Goal: Information Seeking & Learning: Learn about a topic

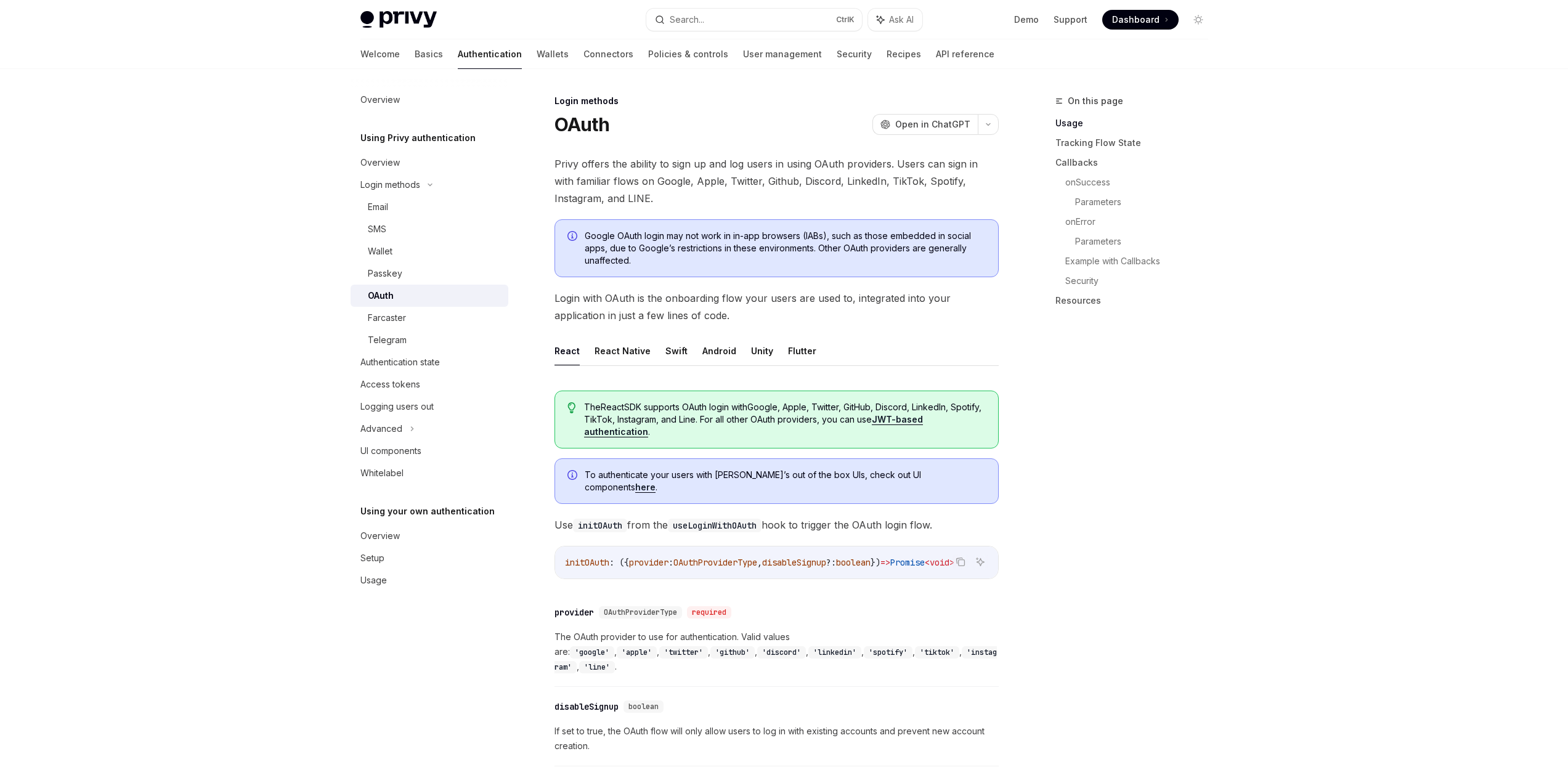
scroll to position [222, 0]
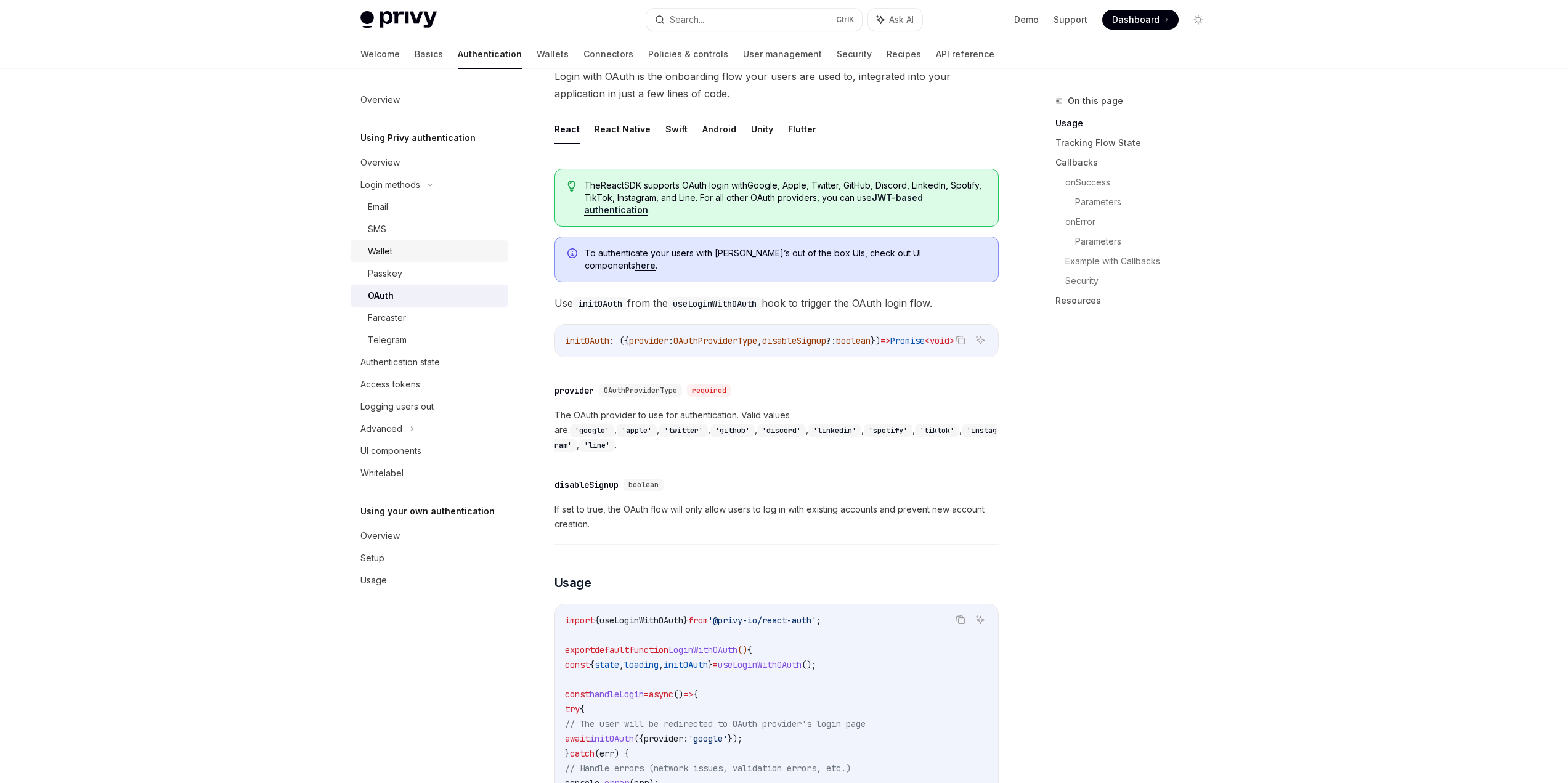
click at [394, 244] on div "Wallet" at bounding box center [434, 251] width 133 height 15
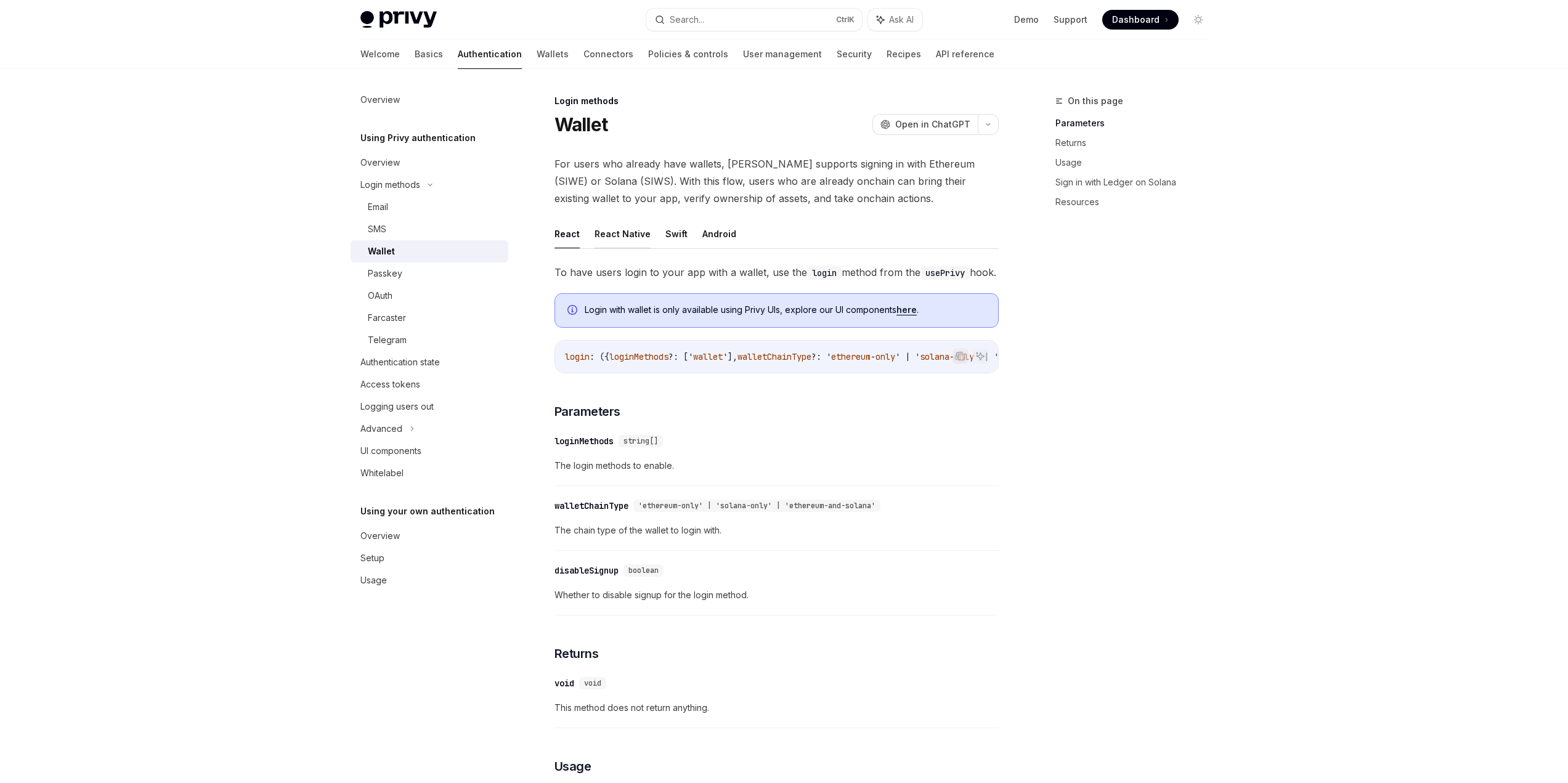
click at [631, 235] on button "React Native" at bounding box center [622, 234] width 56 height 29
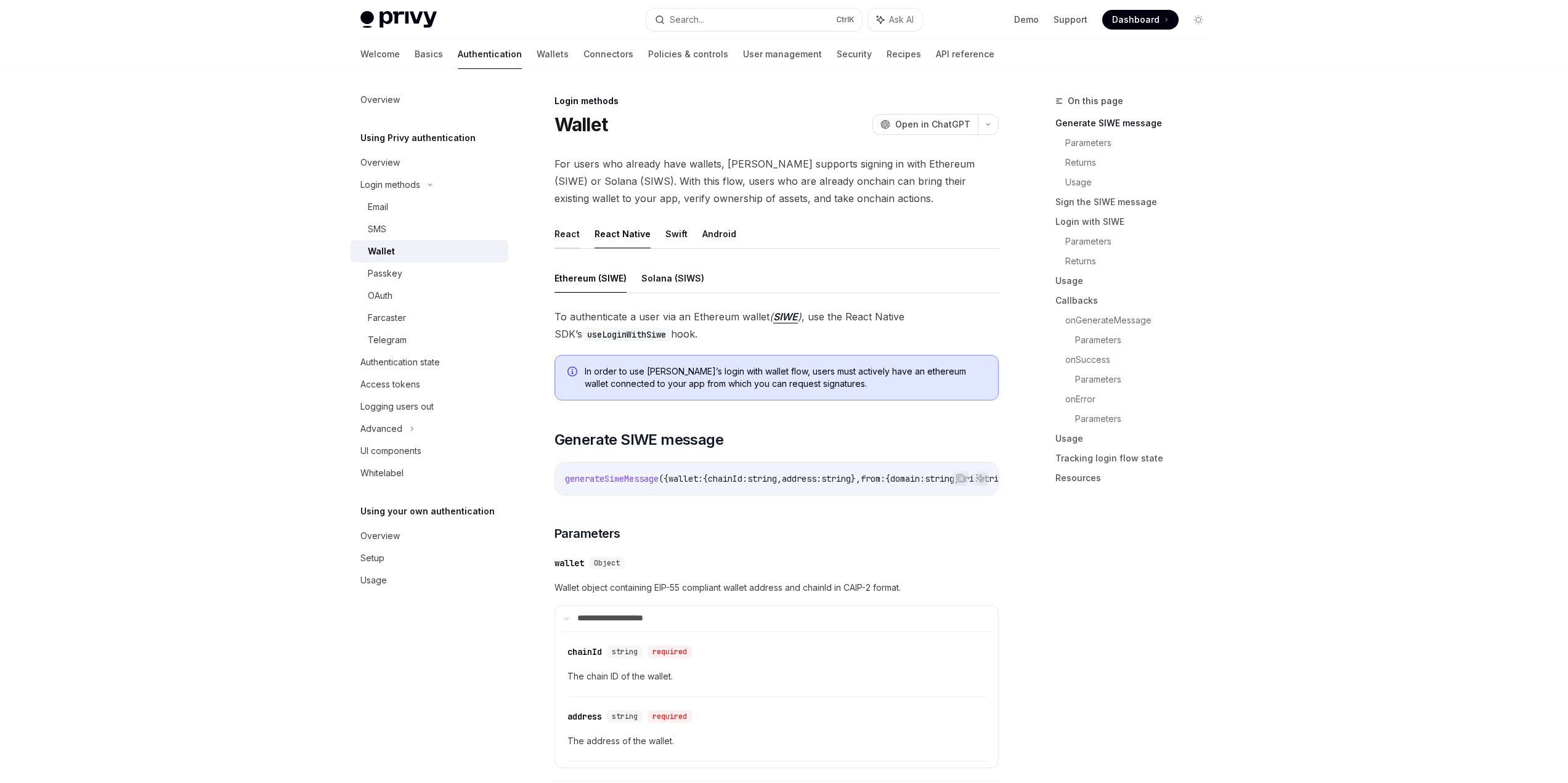
click at [558, 240] on button "React" at bounding box center [567, 234] width 25 height 29
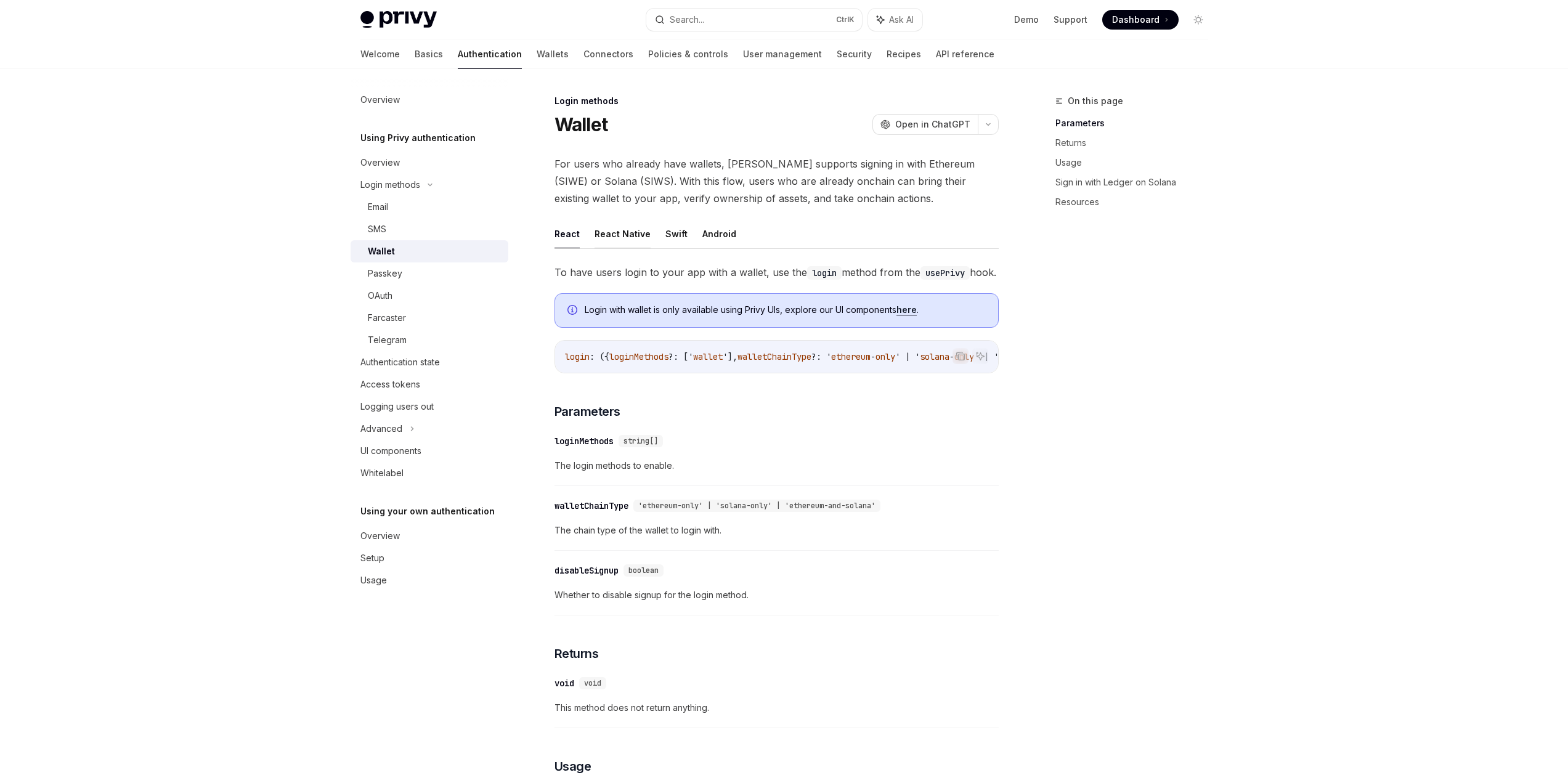
click at [622, 236] on button "React Native" at bounding box center [622, 234] width 56 height 29
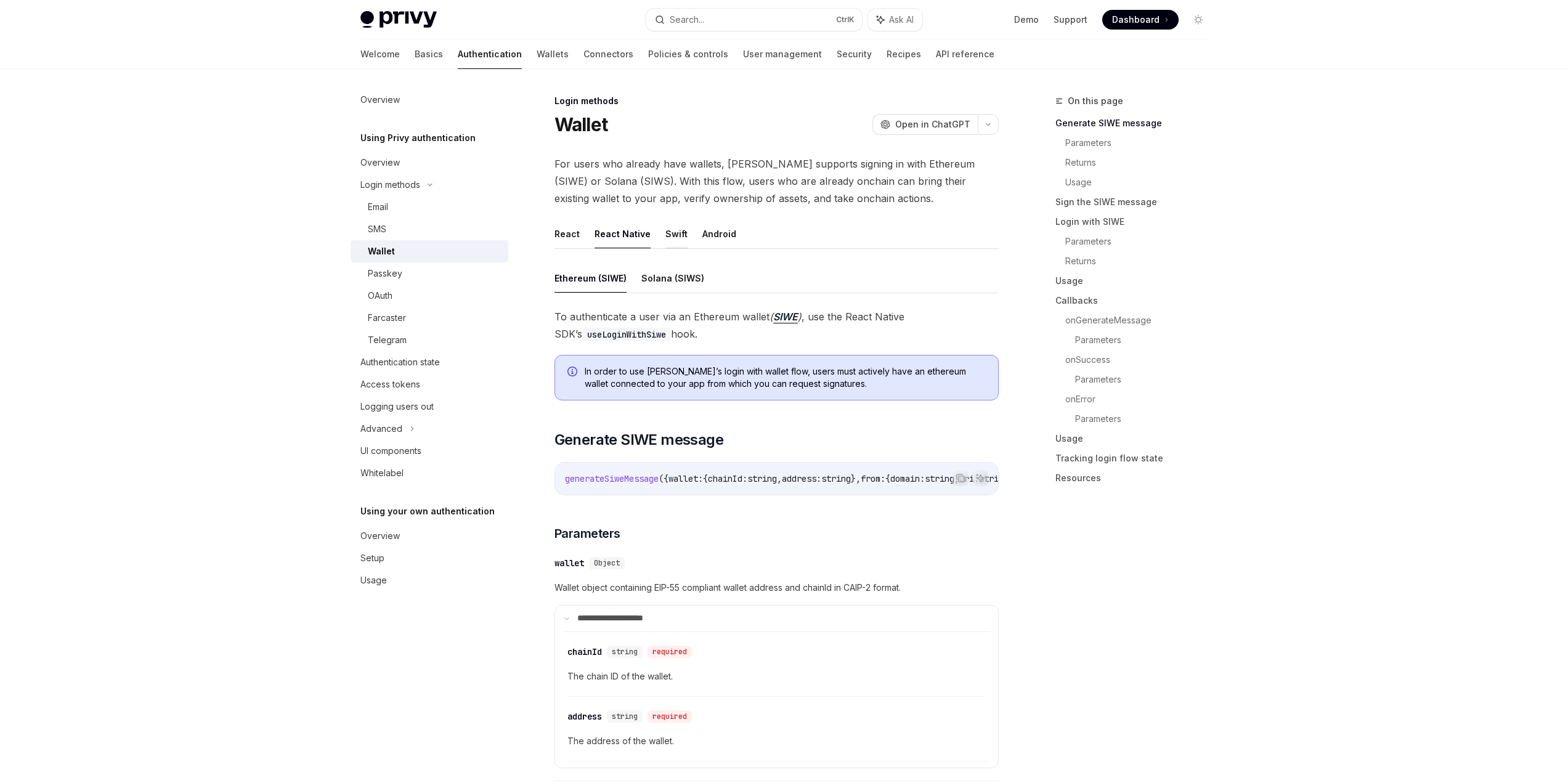
click at [674, 236] on button "Swift" at bounding box center [676, 234] width 23 height 29
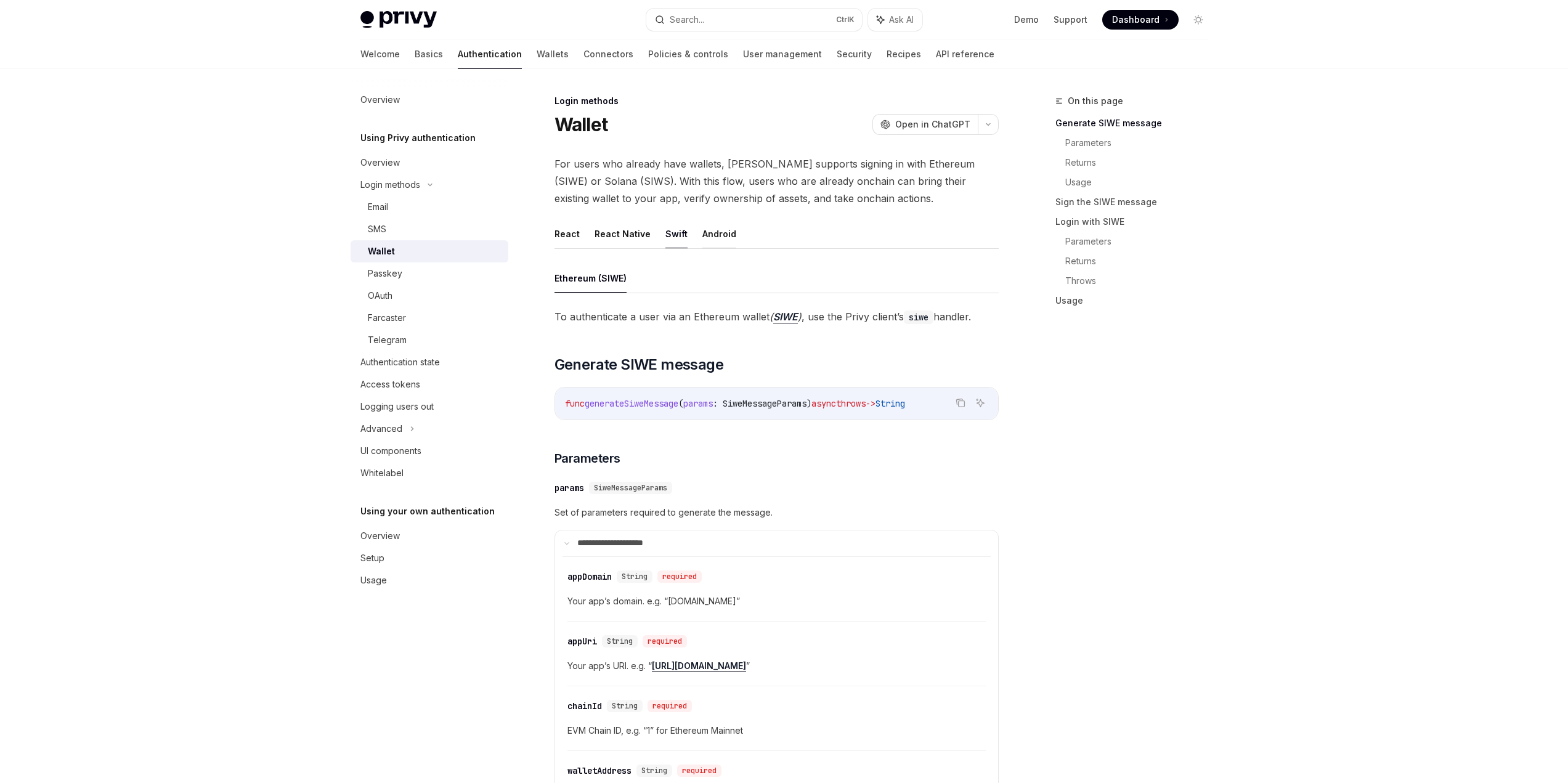
click at [702, 233] on button "Android" at bounding box center [719, 234] width 34 height 29
click at [569, 236] on button "React" at bounding box center [567, 234] width 25 height 29
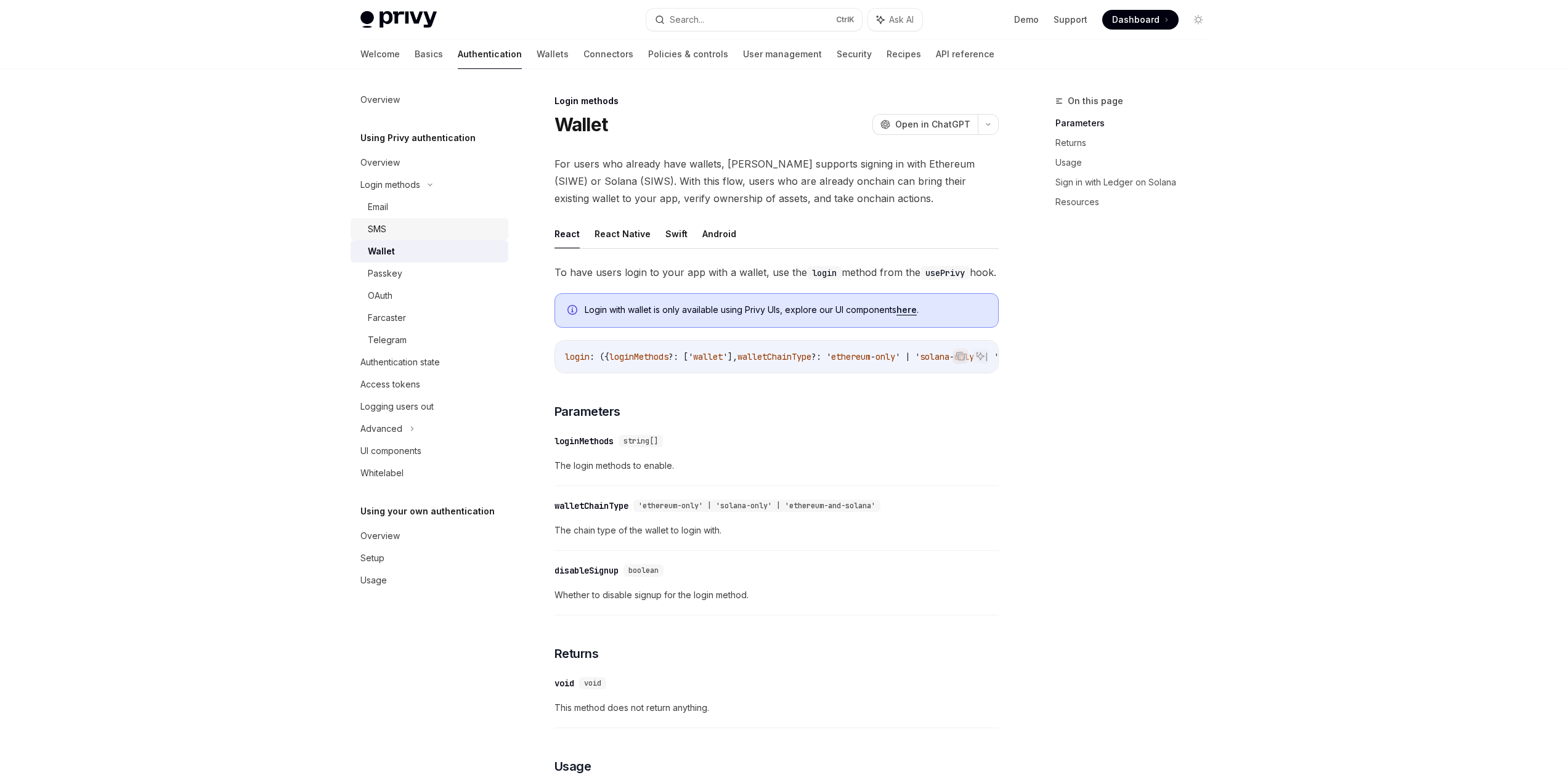
click at [385, 230] on div "SMS" at bounding box center [377, 230] width 18 height 15
type textarea "*"
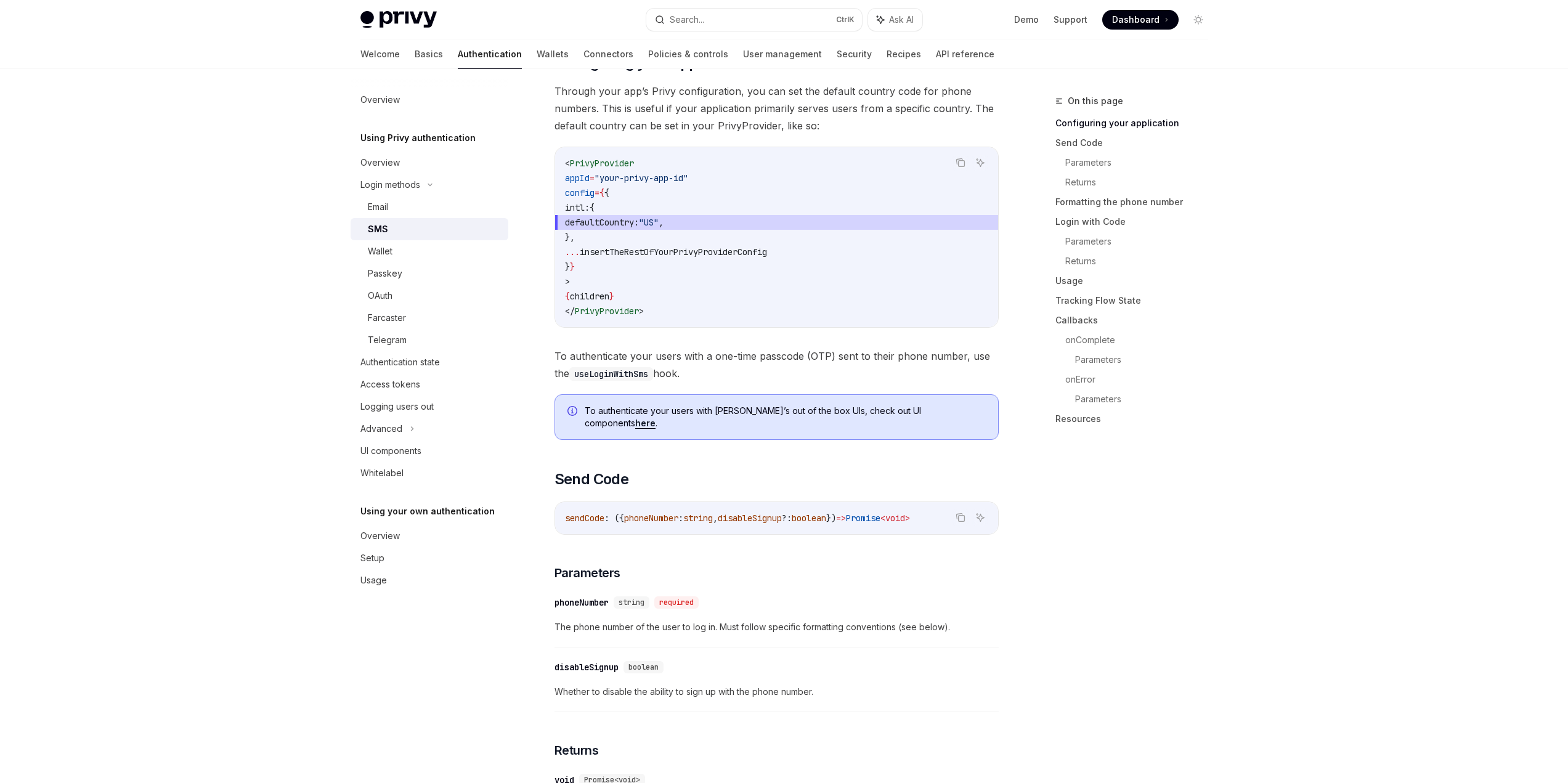
scroll to position [246, 0]
